Goal: Transaction & Acquisition: Purchase product/service

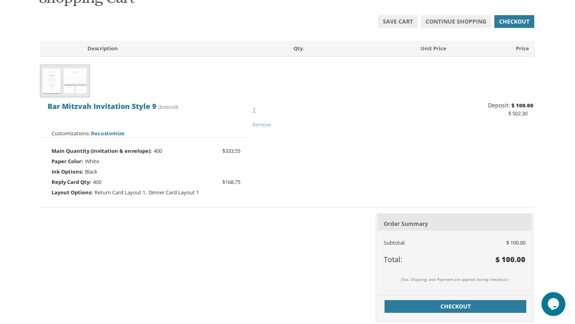
scroll to position [145, 0]
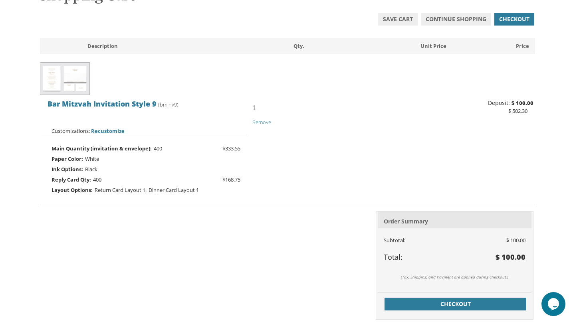
click at [552, 309] on icon "Chat widget" at bounding box center [553, 304] width 11 height 12
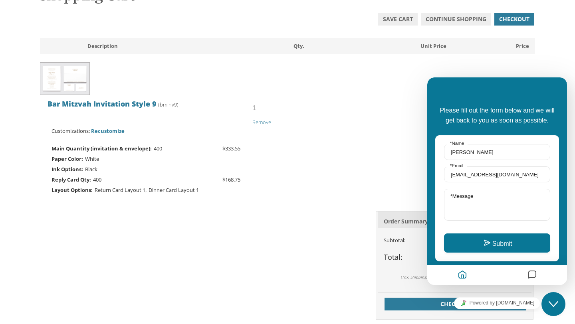
scroll to position [429, 0]
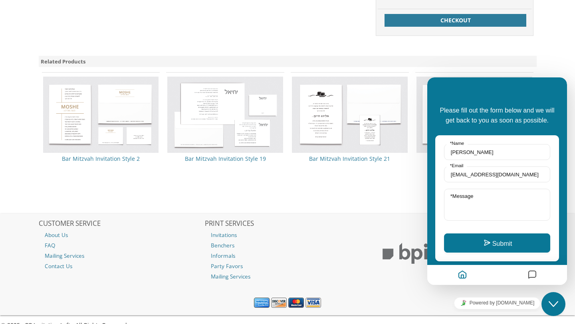
click at [540, 302] on div "Powered by tawk.to" at bounding box center [497, 303] width 140 height 18
click at [552, 304] on icon "Chat widget" at bounding box center [554, 305] width 10 height 6
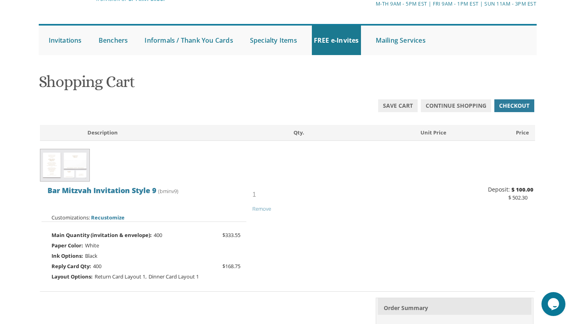
scroll to position [0, 0]
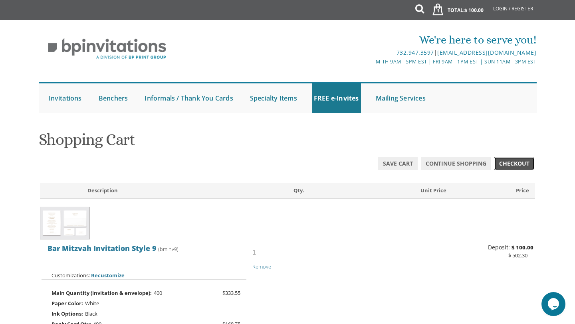
click at [520, 168] on link "Checkout" at bounding box center [514, 163] width 40 height 13
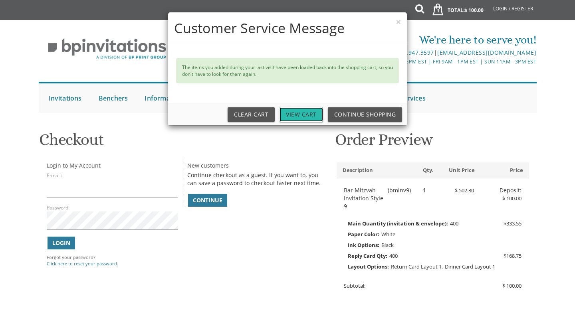
click at [289, 114] on link "View Cart" at bounding box center [302, 114] width 44 height 14
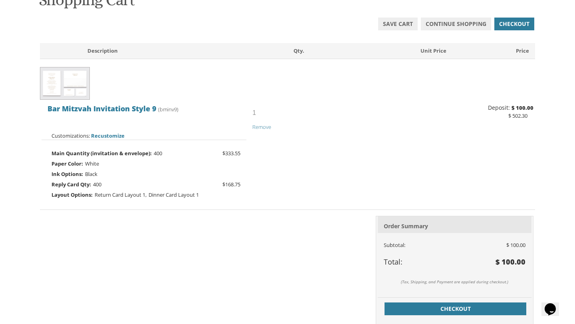
scroll to position [152, 0]
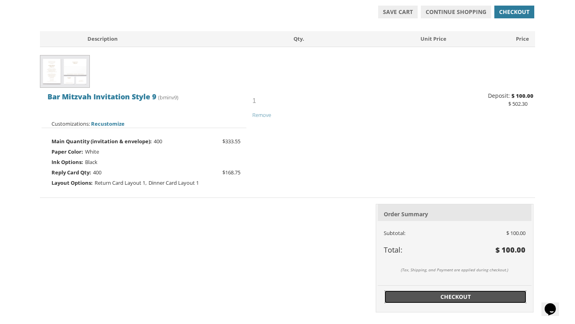
click at [427, 296] on span "Checkout" at bounding box center [455, 297] width 133 height 8
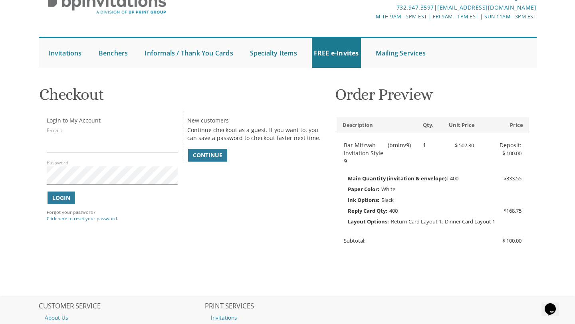
scroll to position [44, 0]
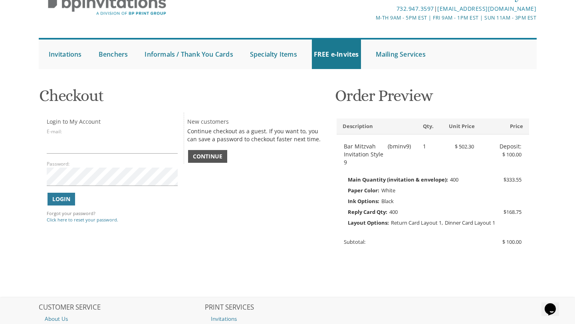
click at [218, 160] on span "Continue" at bounding box center [208, 157] width 30 height 8
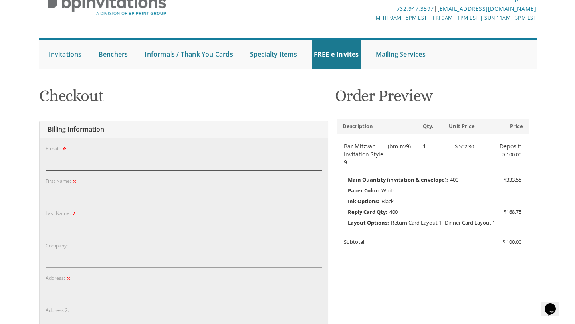
click at [218, 160] on input "E-mail:" at bounding box center [184, 162] width 276 height 18
type input "[EMAIL_ADDRESS][DOMAIN_NAME]"
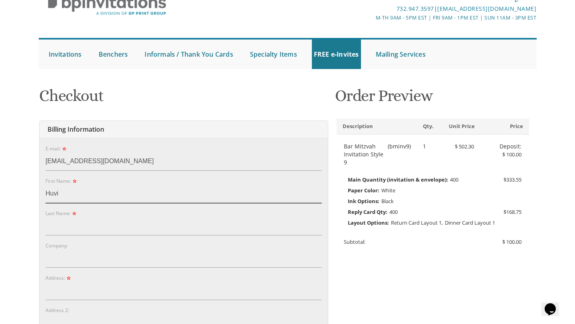
type input "Huvi"
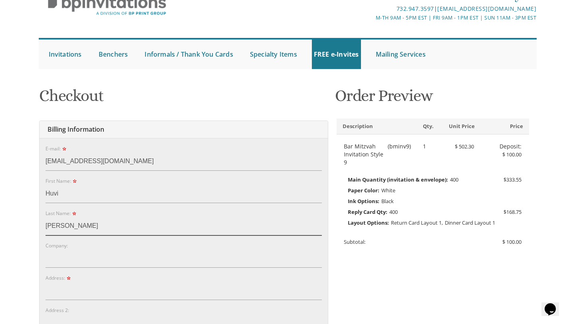
type input "[PERSON_NAME]"
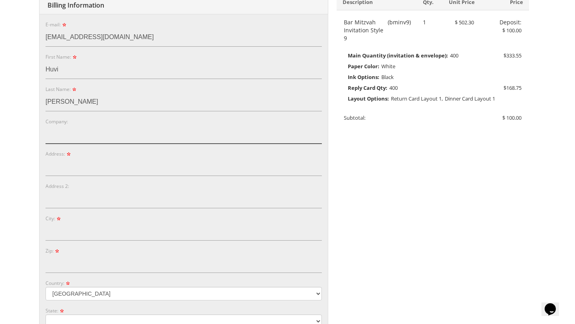
scroll to position [169, 0]
click at [108, 159] on input "Address:" at bounding box center [184, 166] width 276 height 18
type input "[STREET_ADDRESS]"
click at [60, 232] on input "City:" at bounding box center [184, 231] width 276 height 18
type input "[GEOGRAPHIC_DATA]"
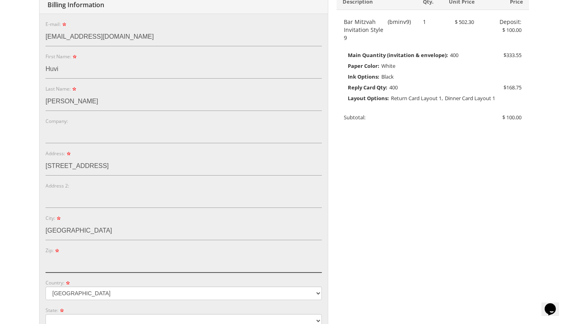
type input "44118"
select select "OH"
click at [135, 246] on form "E-mail: [EMAIL_ADDRESS][DOMAIN_NAME] Password: Password Confirm: First Name: [P…" at bounding box center [184, 219] width 276 height 399
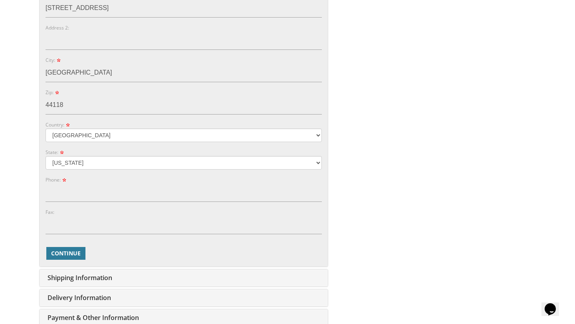
scroll to position [335, 0]
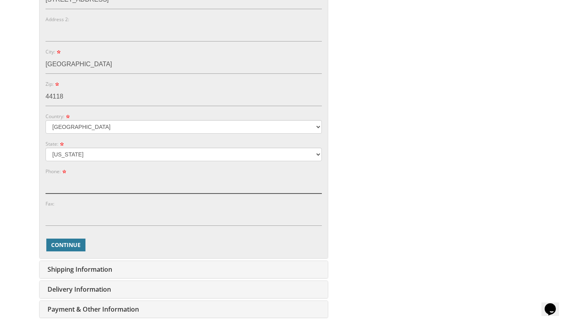
click at [98, 181] on input "Phone:" at bounding box center [184, 184] width 276 height 18
type input "7733916534"
click at [74, 246] on span "Continue" at bounding box center [66, 245] width 30 height 8
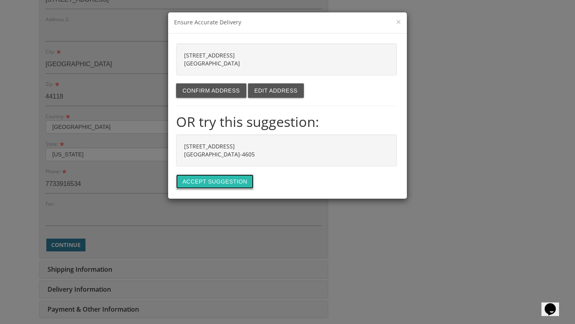
click at [211, 182] on button "Accept suggestion" at bounding box center [214, 182] width 77 height 14
type input "[STREET_ADDRESS]"
type input "UNIVERSITY HT"
type input "44118-4605"
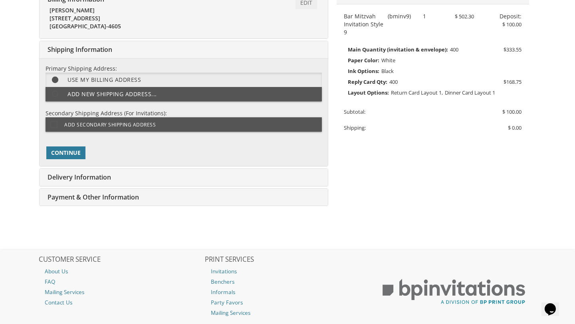
scroll to position [179, 0]
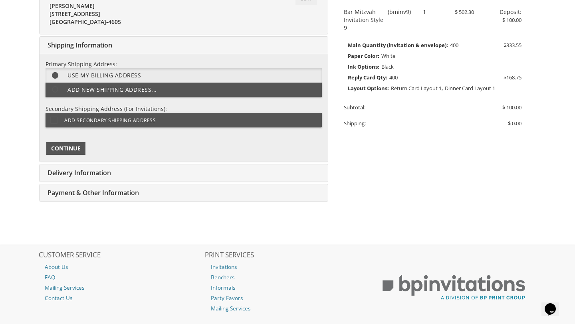
click at [65, 149] on span "Continue" at bounding box center [66, 149] width 30 height 8
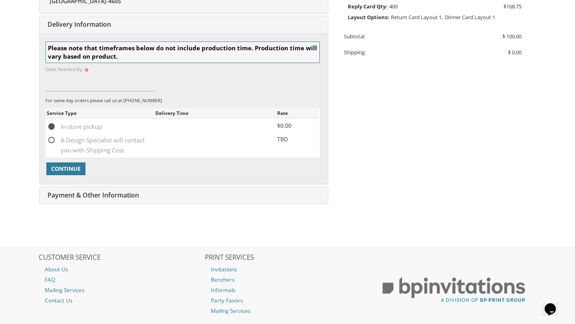
scroll to position [250, 0]
click at [60, 83] on input at bounding box center [101, 81] width 110 height 18
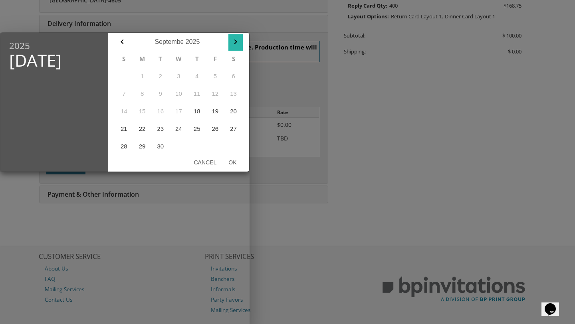
click at [234, 43] on icon "button" at bounding box center [236, 42] width 10 height 10
click at [215, 148] on button "31" at bounding box center [215, 147] width 18 height 18
click at [234, 161] on button "Ok" at bounding box center [232, 162] width 20 height 14
type input "[DATE]"
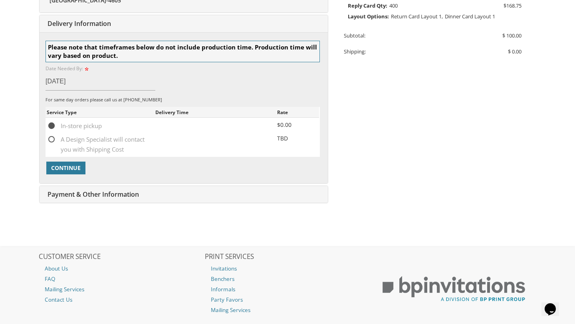
click at [54, 141] on span "A Design Specialist will contact you with Shipping Cost" at bounding box center [101, 140] width 108 height 10
click at [52, 141] on input "A Design Specialist will contact you with Shipping Cost" at bounding box center [49, 138] width 5 height 5
radio input "true"
click at [68, 164] on span "Continue" at bounding box center [66, 168] width 30 height 8
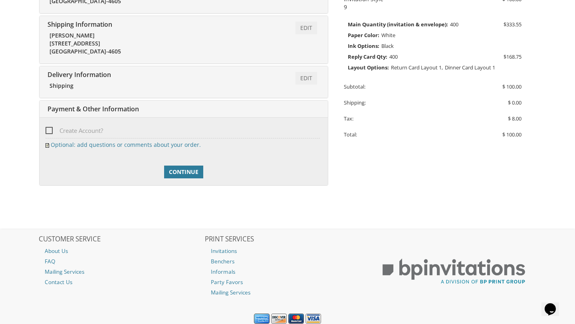
scroll to position [198, 0]
click at [175, 173] on span "Continue" at bounding box center [184, 173] width 30 height 8
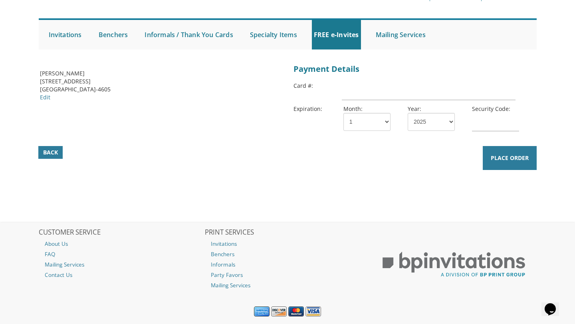
scroll to position [63, 0]
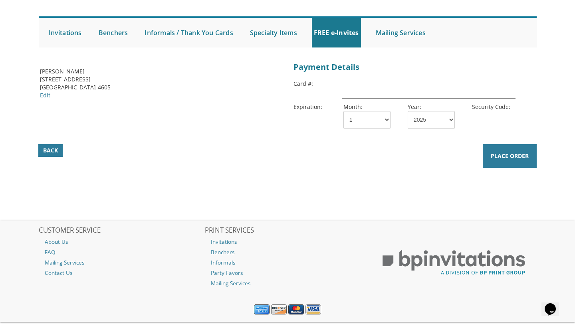
click at [360, 89] on input "text" at bounding box center [429, 89] width 174 height 18
type input "5424325278736408"
select select "12"
select select "27"
click at [485, 119] on input "text" at bounding box center [495, 120] width 47 height 18
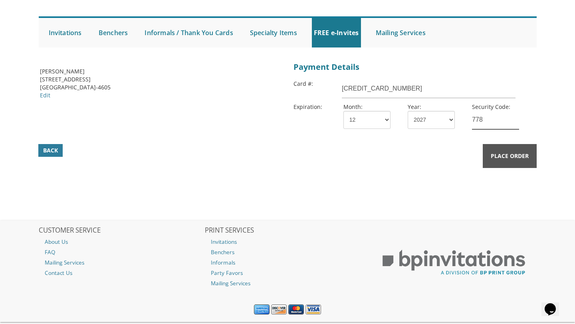
type input "778"
click at [526, 162] on button "Place Order" at bounding box center [510, 156] width 54 height 24
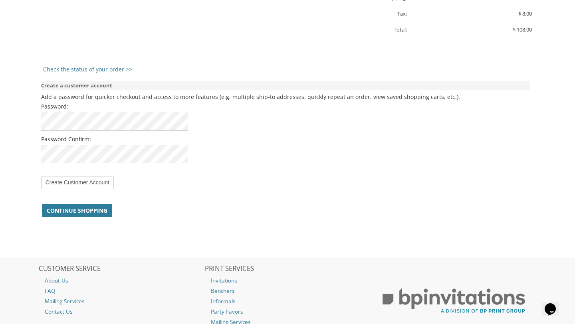
scroll to position [576, 0]
click at [109, 183] on input "Create Customer Account" at bounding box center [77, 182] width 73 height 13
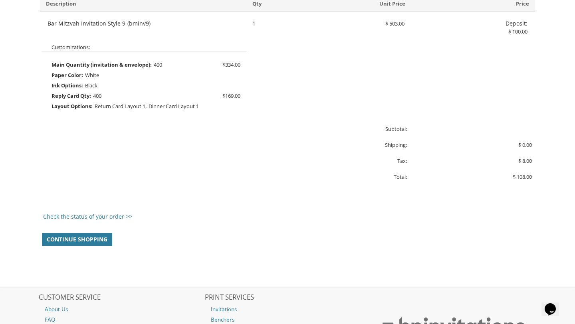
scroll to position [453, 0]
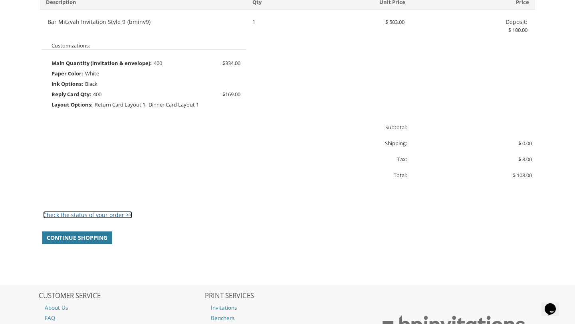
click at [115, 213] on link "Check the status of your order >>" at bounding box center [87, 215] width 89 height 8
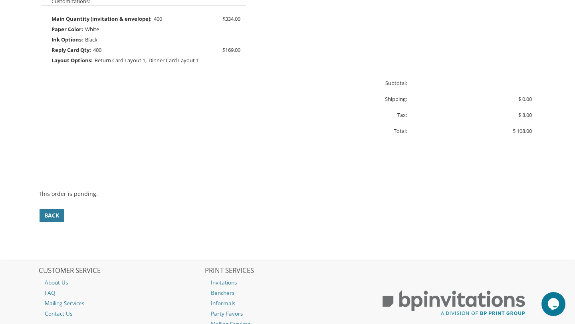
scroll to position [413, 0]
